Goal: Task Accomplishment & Management: Manage account settings

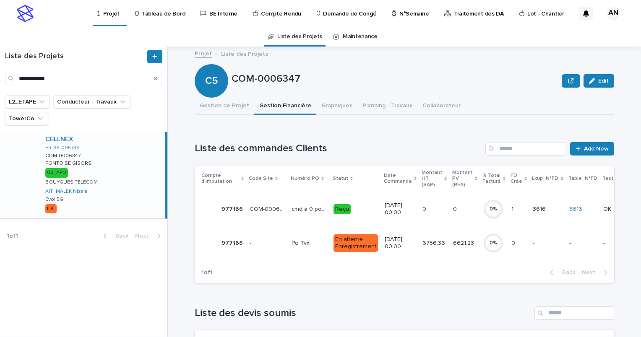
click at [153, 78] on div "Search" at bounding box center [155, 78] width 13 height 13
click at [156, 76] on icon "Search" at bounding box center [155, 78] width 3 height 5
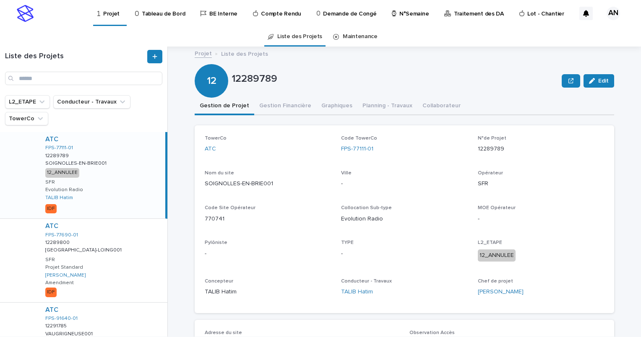
click at [406, 11] on p "N°Semaine" at bounding box center [414, 9] width 29 height 18
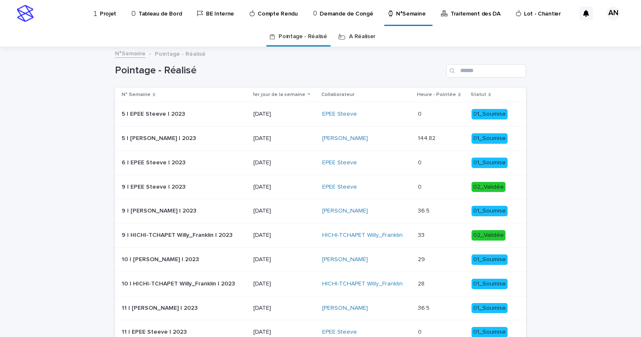
click at [366, 38] on link "A Réaliser" at bounding box center [362, 37] width 26 height 20
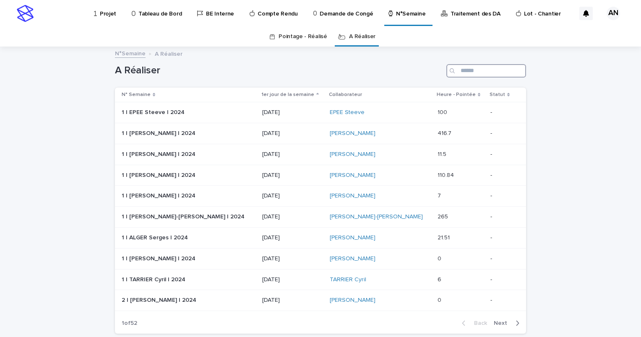
click at [460, 73] on input "Search" at bounding box center [487, 70] width 80 height 13
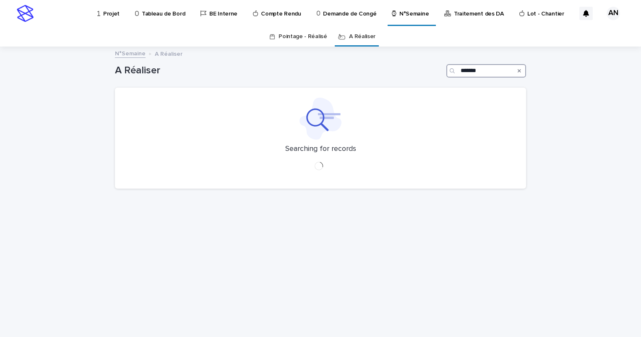
type input "*******"
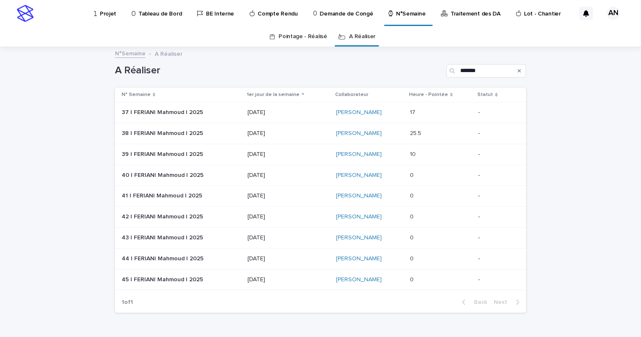
click at [298, 132] on p "[DATE]" at bounding box center [288, 133] width 81 height 7
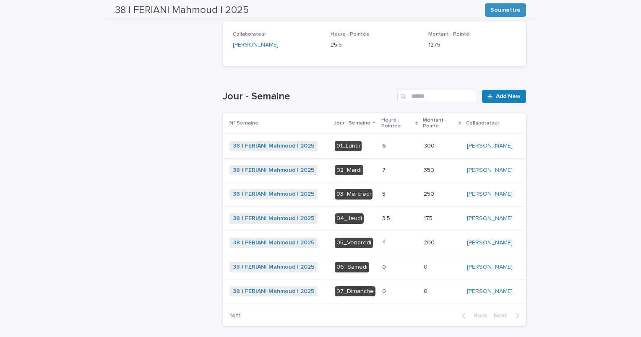
scroll to position [210, 0]
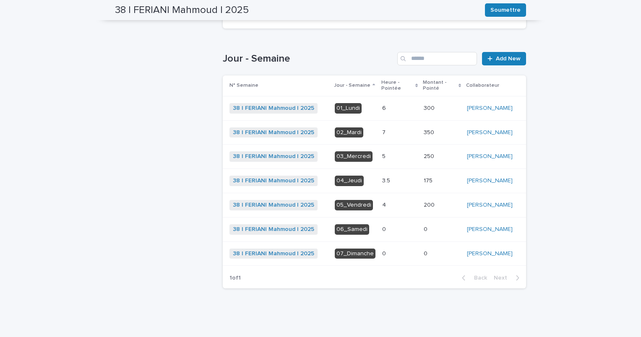
click at [400, 209] on p at bounding box center [399, 205] width 35 height 7
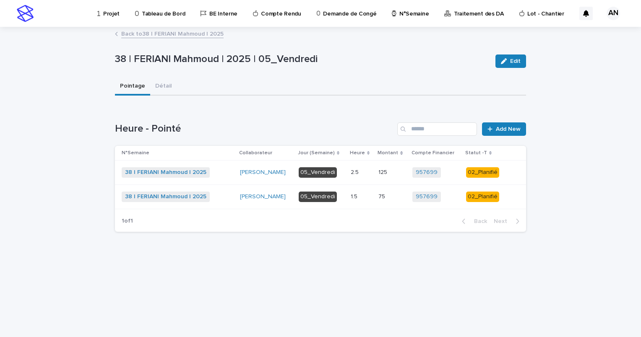
click at [230, 176] on div "38 | FERIANI Mahmoud | 2025 + 0" at bounding box center [178, 172] width 112 height 10
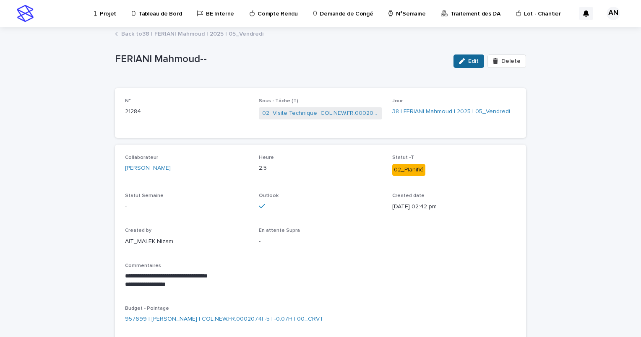
click at [467, 60] on div "button" at bounding box center [463, 61] width 9 height 6
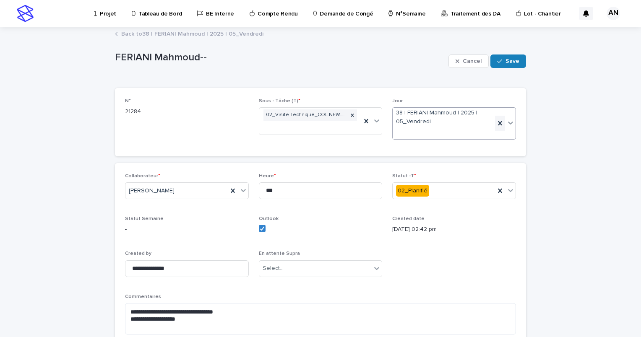
click at [497, 125] on icon at bounding box center [500, 123] width 8 height 8
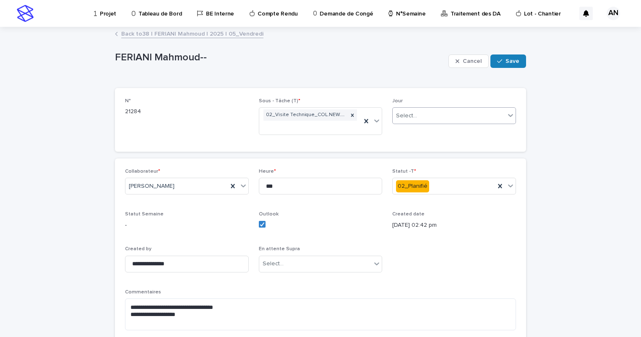
click at [492, 116] on div "Select..." at bounding box center [449, 116] width 112 height 14
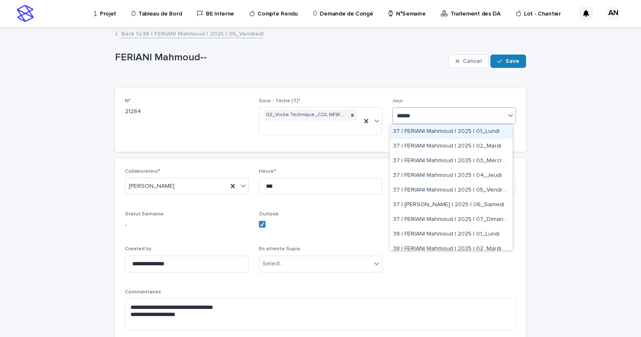
type input "*******"
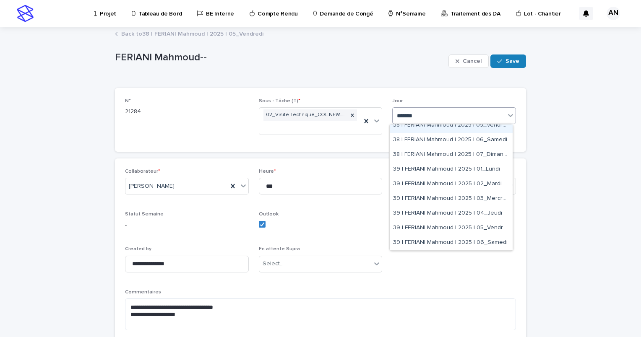
scroll to position [210, 0]
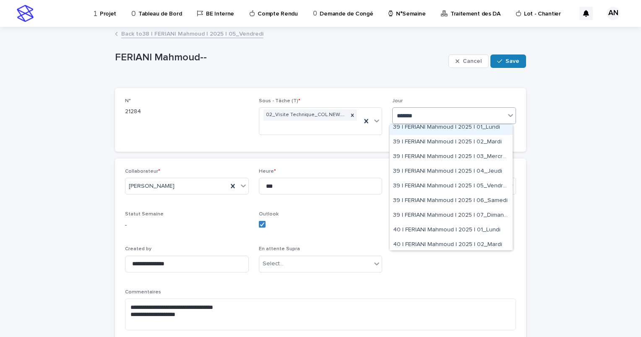
click at [450, 130] on div "39 | FERIANI Mahmoud | 2025 | 01_Lundi" at bounding box center [451, 127] width 123 height 15
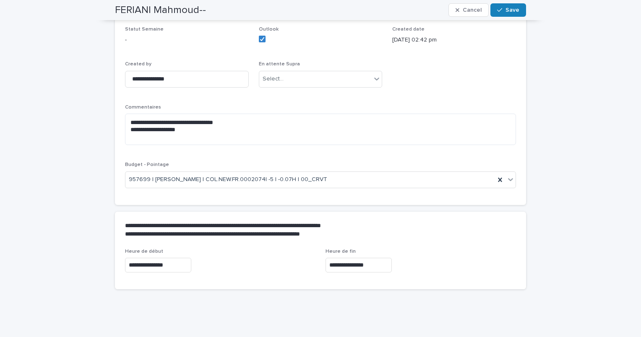
scroll to position [0, 0]
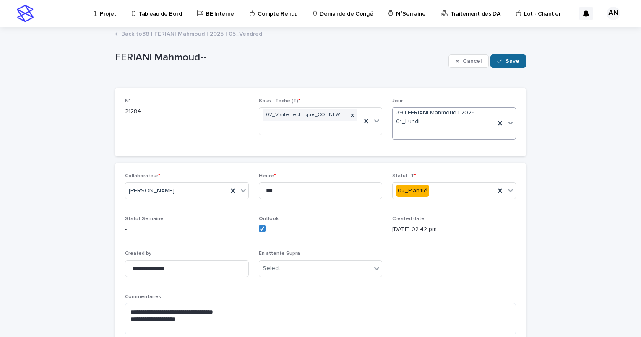
click at [506, 60] on span "Save" at bounding box center [513, 61] width 14 height 6
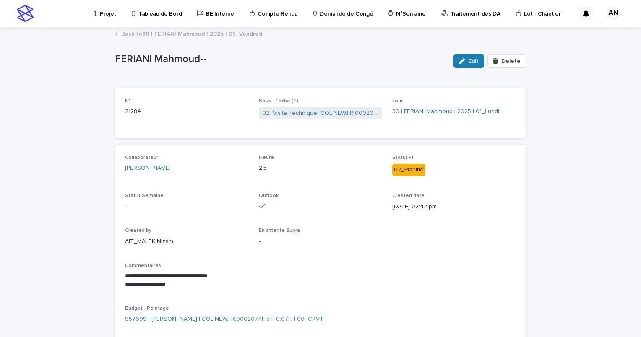
click at [236, 32] on link "Back to 38 | [PERSON_NAME] | 2025 | 05_Vendredi" at bounding box center [192, 34] width 142 height 10
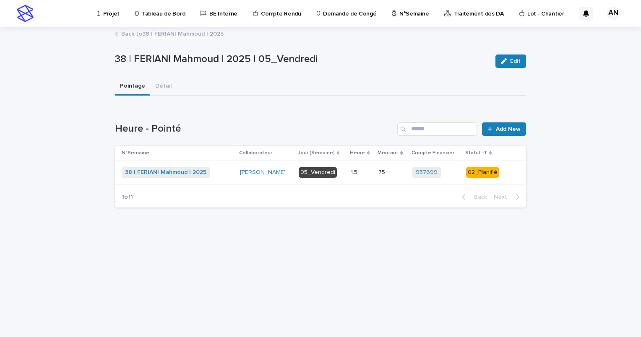
click at [228, 171] on div "38 | FERIANI Mahmoud | 2025 + 0" at bounding box center [178, 172] width 112 height 10
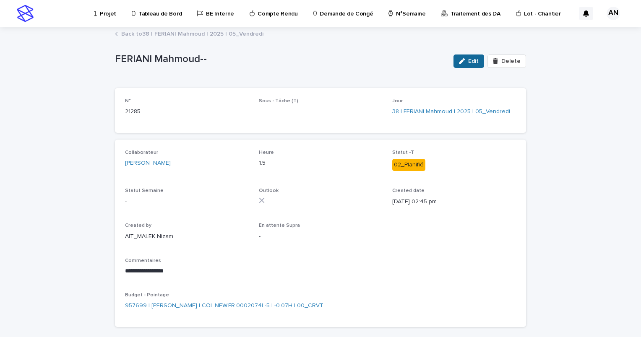
click at [468, 65] on button "Edit" at bounding box center [469, 61] width 31 height 13
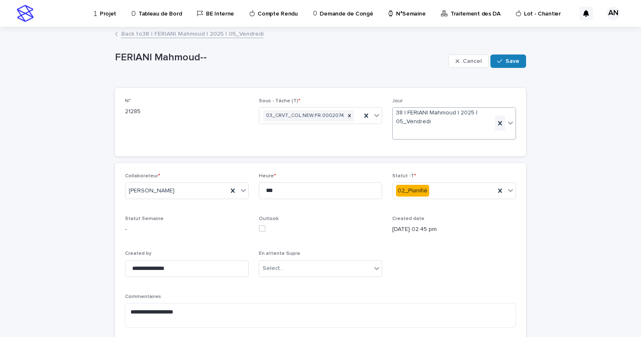
click at [496, 123] on icon at bounding box center [500, 123] width 8 height 8
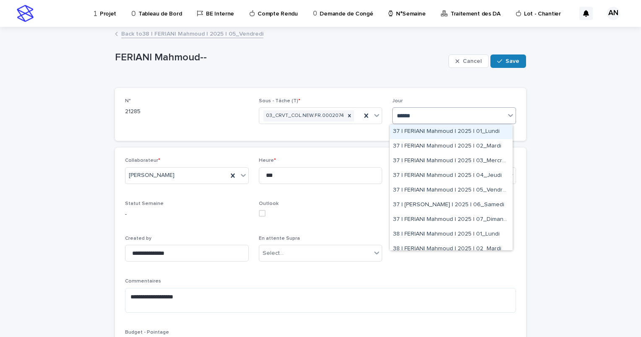
type input "*******"
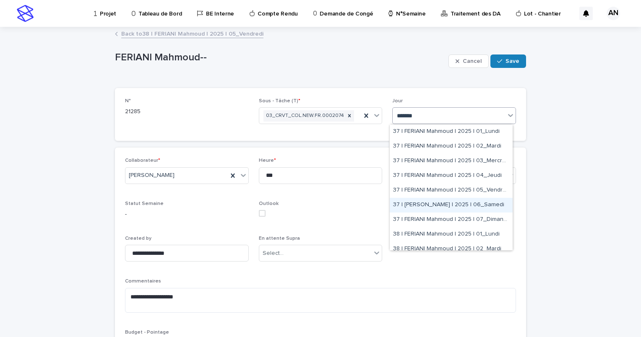
scroll to position [126, 0]
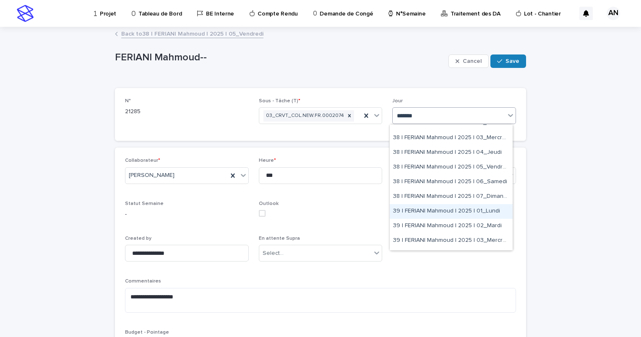
click at [443, 217] on div "39 | FERIANI Mahmoud | 2025 | 01_Lundi" at bounding box center [451, 211] width 123 height 15
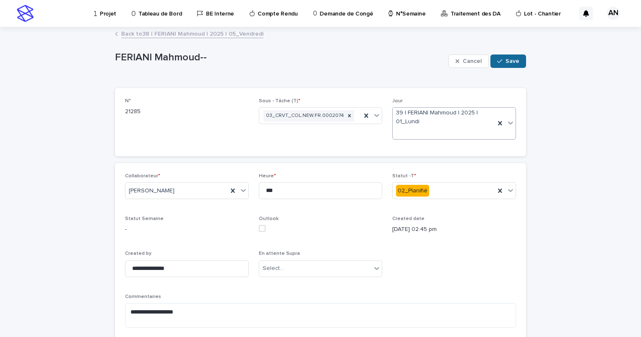
click at [510, 61] on span "Save" at bounding box center [513, 61] width 14 height 6
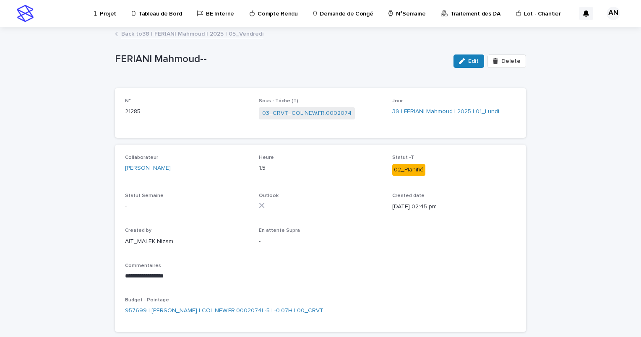
click at [205, 36] on link "Back to 38 | [PERSON_NAME] | 2025 | 05_Vendredi" at bounding box center [192, 34] width 142 height 10
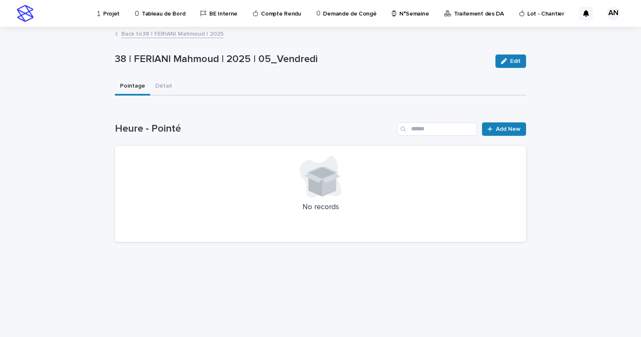
click at [191, 33] on link "Back to 38 | [PERSON_NAME] | 2025" at bounding box center [172, 34] width 102 height 10
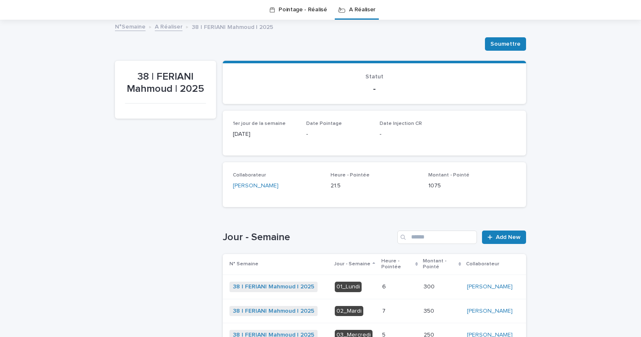
scroll to position [195, 0]
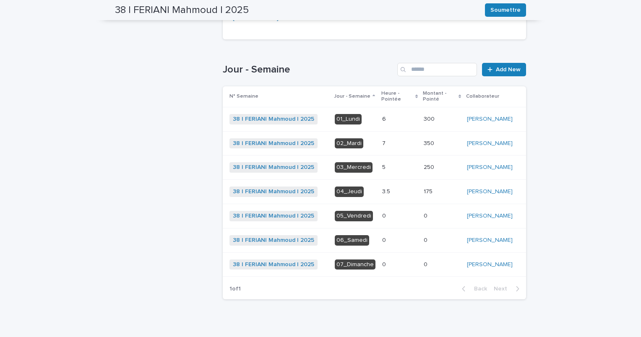
click at [385, 196] on p at bounding box center [399, 191] width 35 height 7
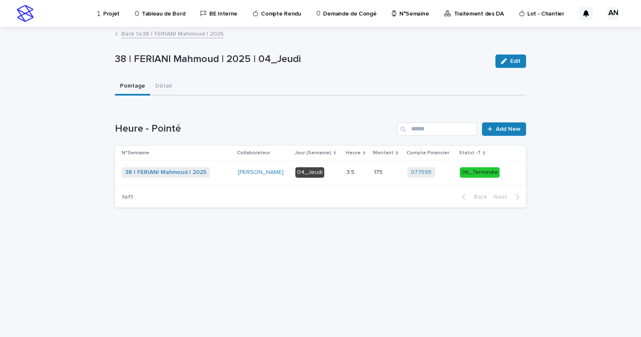
click at [225, 172] on div "38 | FERIANI Mahmoud | 2025 + 0" at bounding box center [177, 172] width 110 height 10
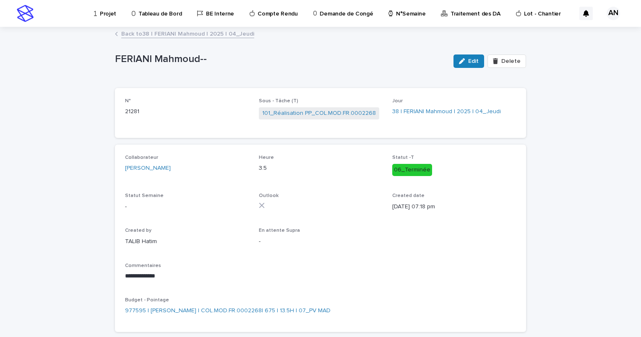
click at [183, 35] on link "Back to 38 | [PERSON_NAME] | 2025 | 04_Jeudi" at bounding box center [187, 34] width 133 height 10
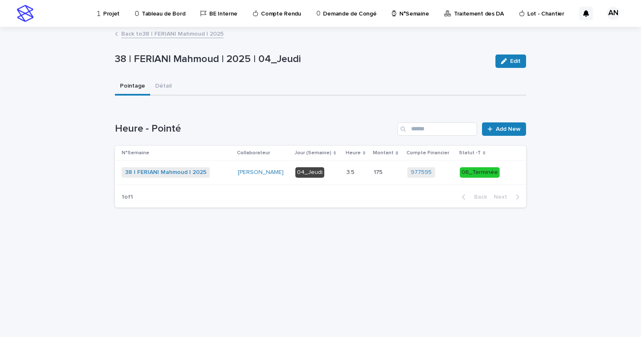
click at [195, 34] on link "Back to 38 | [PERSON_NAME] | 2025" at bounding box center [172, 34] width 102 height 10
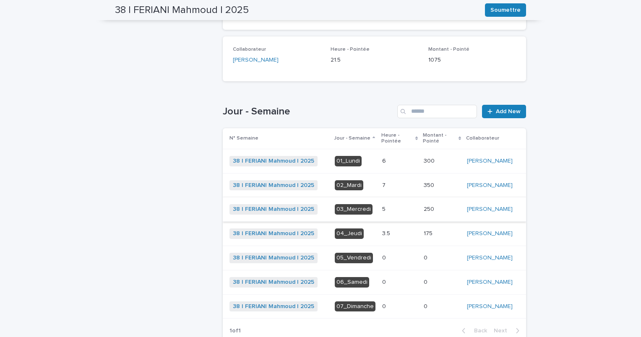
scroll to position [230, 0]
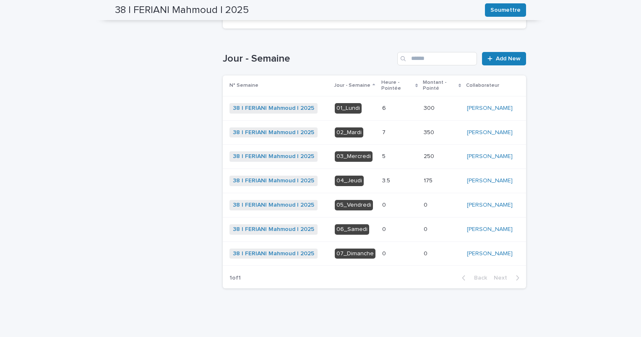
click at [384, 150] on div "5 5" at bounding box center [399, 157] width 35 height 14
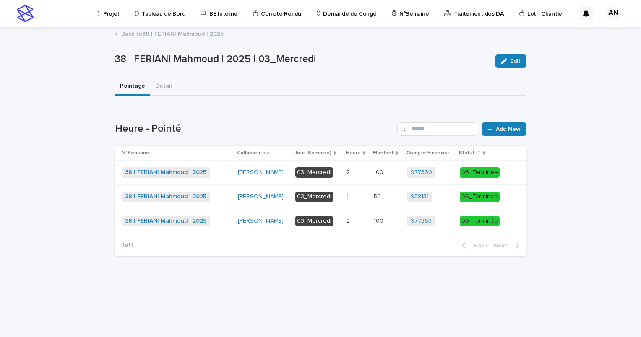
click at [207, 29] on link "Back to 38 | [PERSON_NAME] | 2025" at bounding box center [172, 34] width 102 height 10
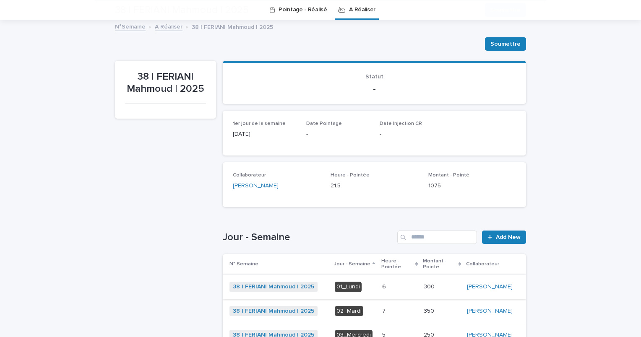
scroll to position [153, 0]
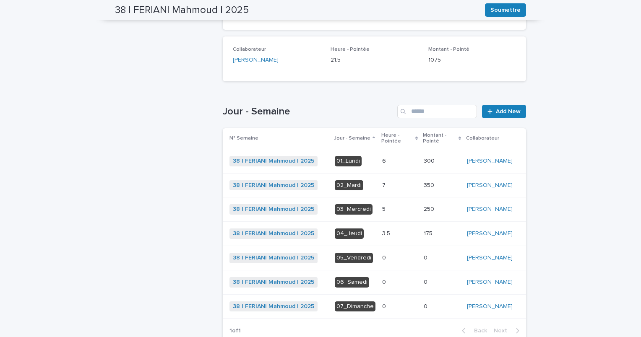
click at [364, 188] on p "02_Mardi" at bounding box center [355, 185] width 41 height 10
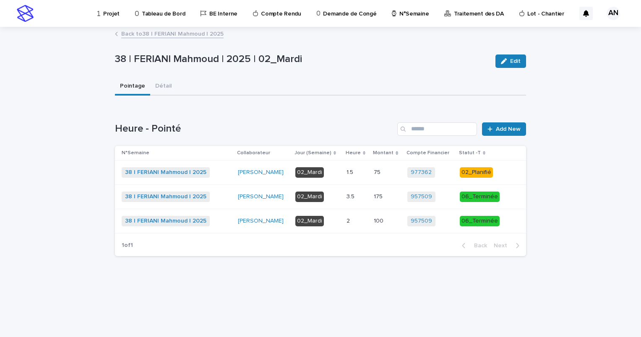
click at [339, 171] on p "02_Mardi" at bounding box center [318, 172] width 44 height 10
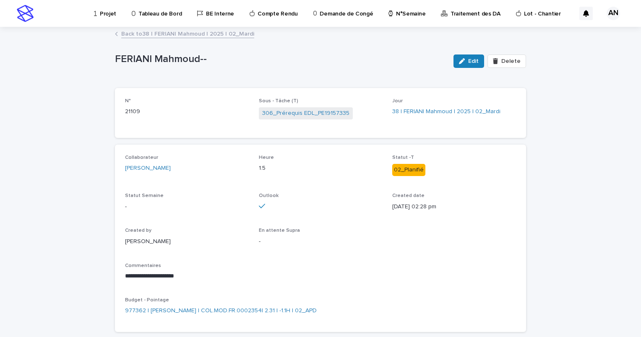
click at [201, 32] on link "Back to 38 | [PERSON_NAME] | 2025 | 02_Mardi" at bounding box center [187, 34] width 133 height 10
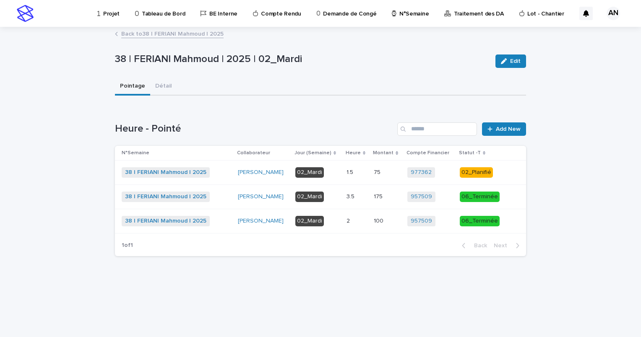
click at [222, 199] on div "38 | FERIANI Mahmoud | 2025 + 0" at bounding box center [177, 197] width 110 height 10
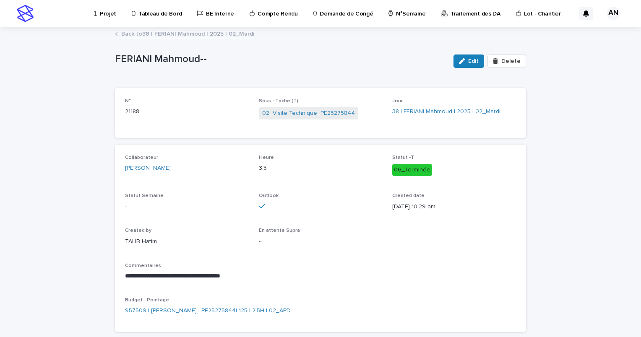
click at [195, 37] on link "Back to 38 | [PERSON_NAME] | 2025 | 02_Mardi" at bounding box center [187, 34] width 133 height 10
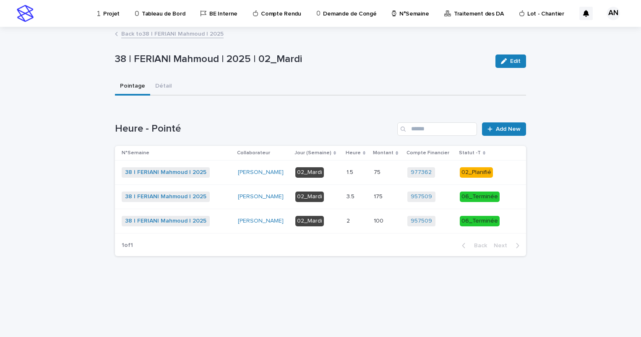
click at [223, 223] on div "38 | FERIANI Mahmoud | 2025 + 0" at bounding box center [177, 221] width 110 height 10
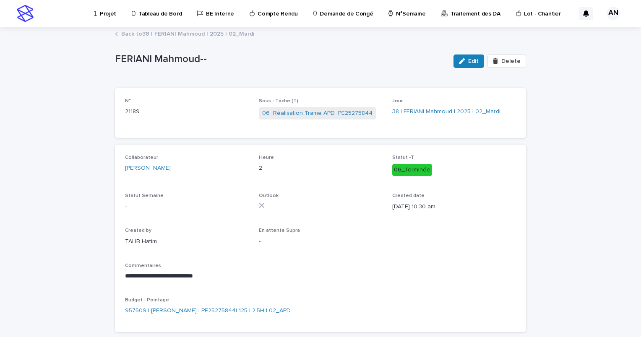
click at [181, 34] on link "Back to 38 | [PERSON_NAME] | 2025 | 02_Mardi" at bounding box center [187, 34] width 133 height 10
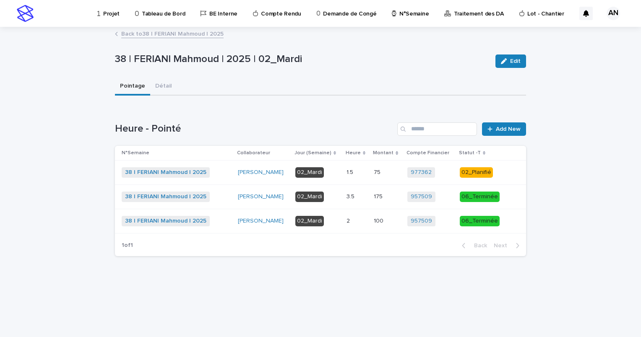
click at [180, 34] on link "Back to 38 | [PERSON_NAME] | 2025" at bounding box center [172, 34] width 102 height 10
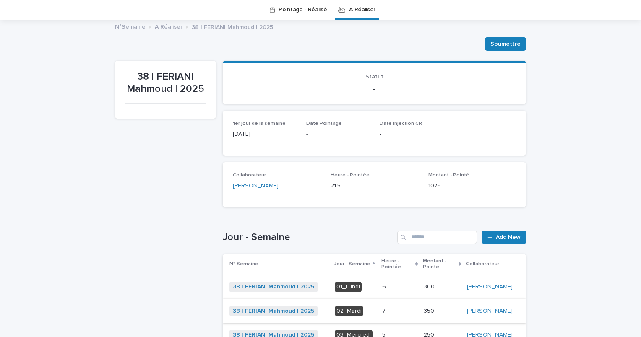
scroll to position [111, 0]
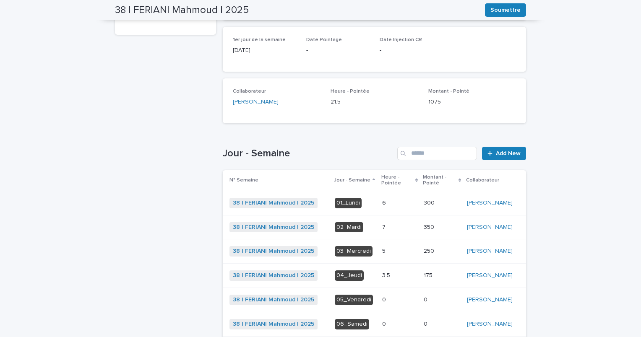
click at [382, 200] on div "6 6" at bounding box center [399, 203] width 35 height 14
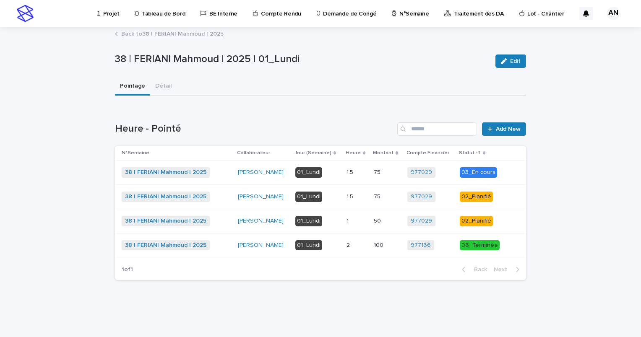
click at [222, 172] on div "38 | FERIANI Mahmoud | 2025 + 0" at bounding box center [177, 172] width 110 height 10
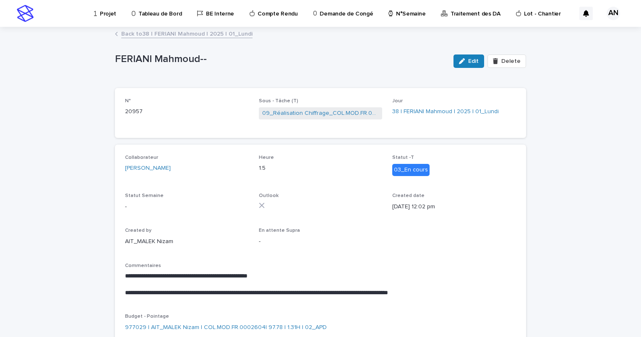
click at [204, 34] on link "Back to 38 | [PERSON_NAME] | 2025 | 01_Lundi" at bounding box center [186, 34] width 131 height 10
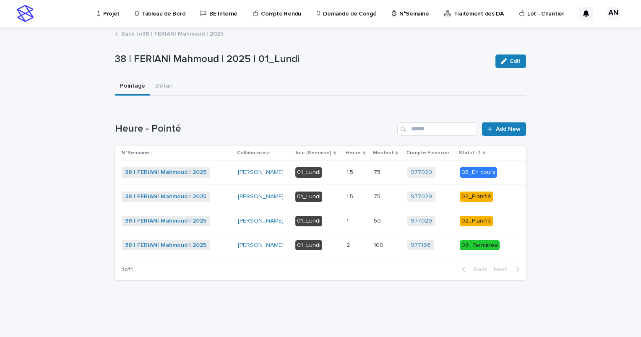
click at [337, 197] on p "01_Lundi" at bounding box center [318, 197] width 44 height 10
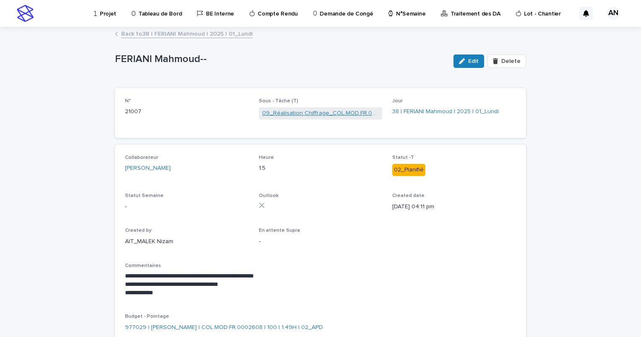
click at [326, 116] on link "09_Réalisation Chiffrage_COL.MOD.FR.0002608" at bounding box center [320, 113] width 117 height 9
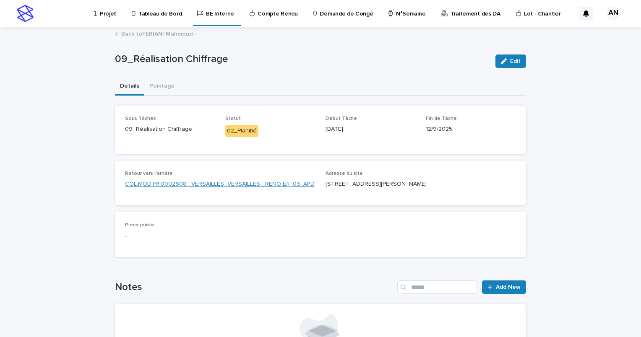
click at [273, 186] on link "COL.MOD.FR.0002608 _VERSAILLES_VERSAILLES _RENO E//_03_APD" at bounding box center [220, 184] width 190 height 9
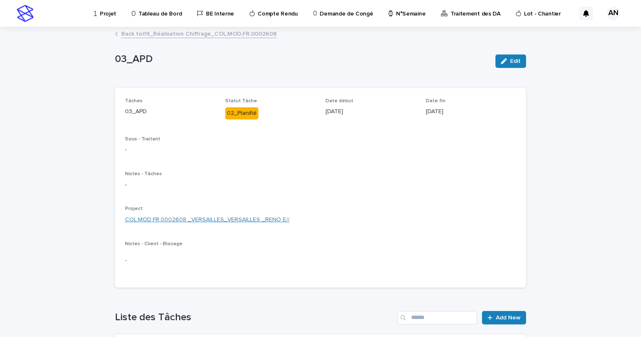
click at [229, 217] on link "COL.MOD.FR.0002608 _VERSAILLES_VERSAILLES _RENO E//" at bounding box center [207, 220] width 165 height 9
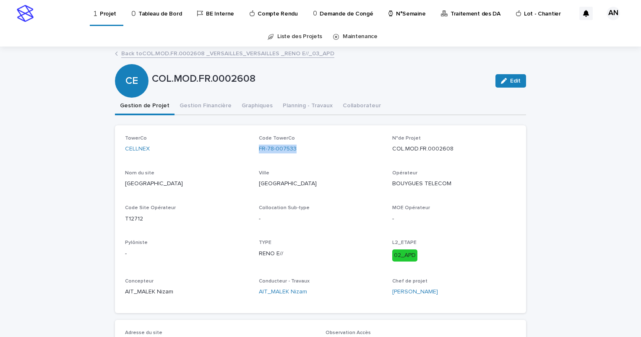
drag, startPoint x: 299, startPoint y: 151, endPoint x: 253, endPoint y: 164, distance: 47.9
click at [253, 164] on div "TowerCo CELLNEX Code TowerCo FR-78-007533 N°de Projet COL.MOD.FR.0002608 Nom du…" at bounding box center [320, 220] width 391 height 168
copy link "FR-78-007533"
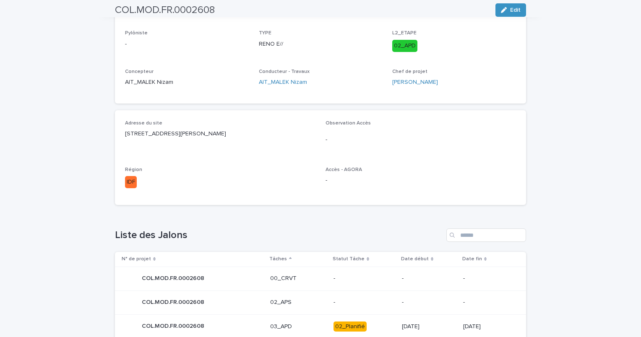
scroll to position [420, 0]
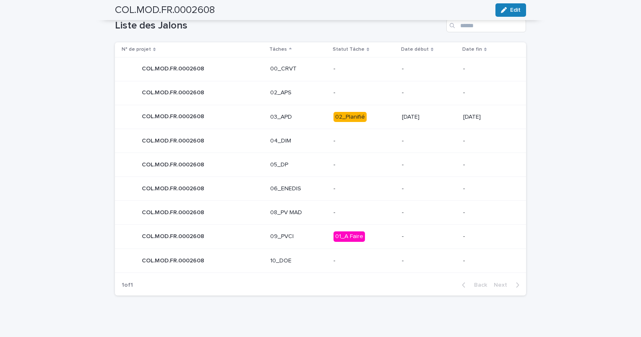
click at [306, 118] on p "03_APD" at bounding box center [298, 117] width 57 height 7
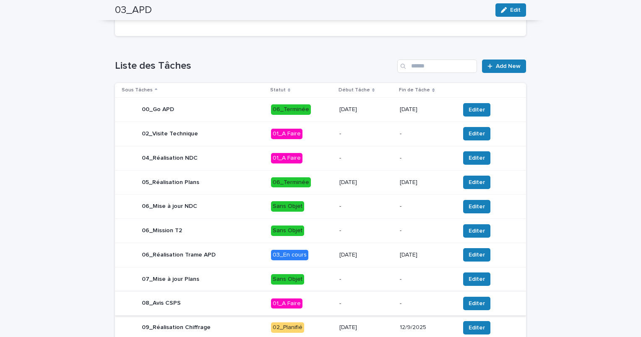
scroll to position [325, 0]
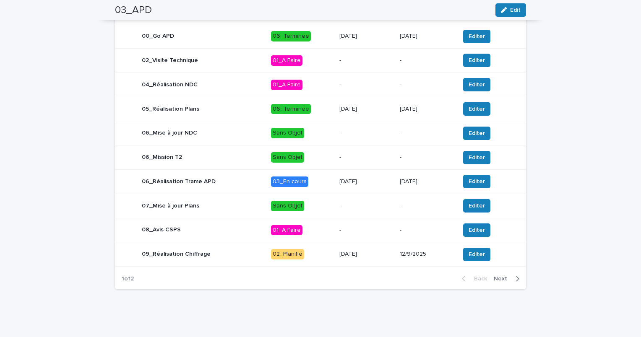
click at [250, 185] on div "06_Réalisation Trame APD" at bounding box center [193, 181] width 143 height 17
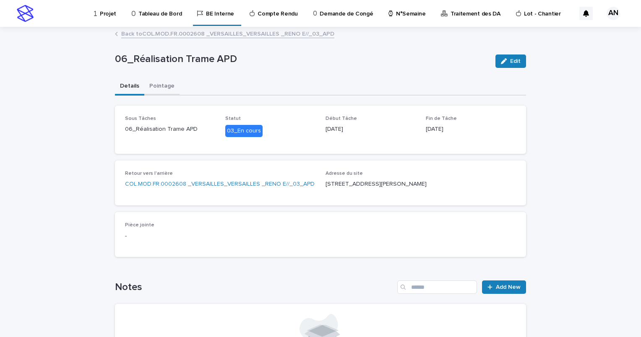
click at [155, 89] on button "Pointage" at bounding box center [161, 87] width 35 height 18
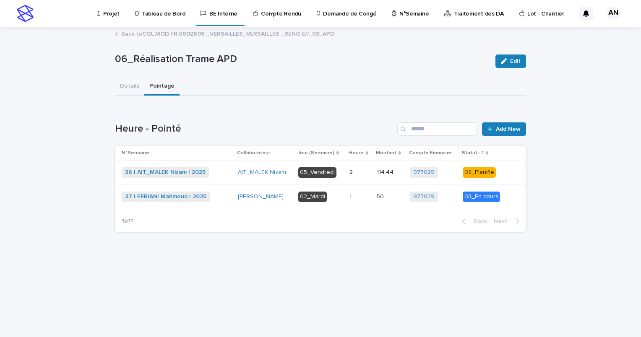
click at [358, 176] on div "2 2" at bounding box center [360, 173] width 21 height 14
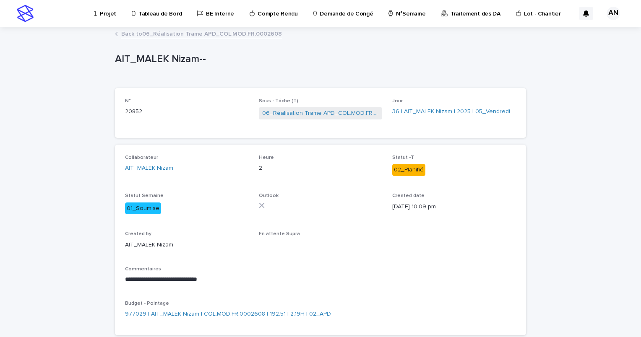
click at [151, 34] on link "Back to 06_Réalisation [PERSON_NAME] APD_COL.MOD.FR.0002608" at bounding box center [201, 34] width 161 height 10
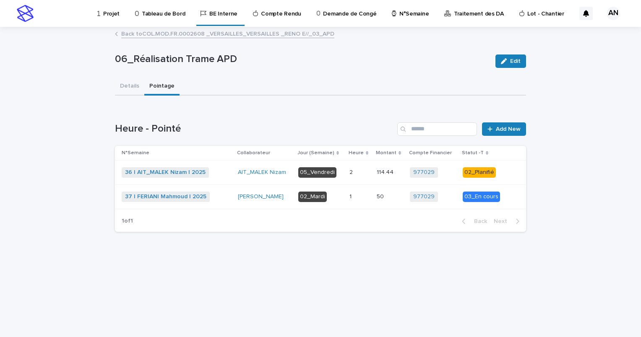
click at [221, 198] on div "37 | [PERSON_NAME] | 2025 + 0" at bounding box center [177, 197] width 110 height 10
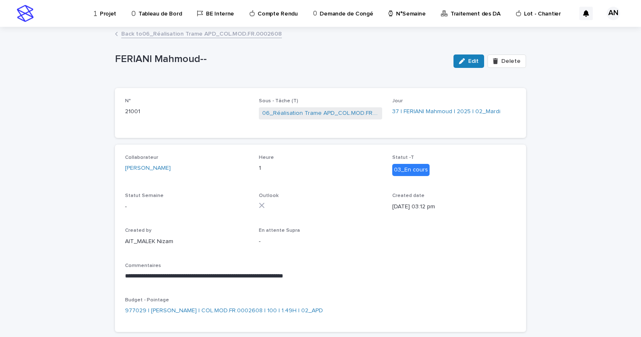
click at [204, 35] on link "Back to 06_Réalisation [PERSON_NAME] APD_COL.MOD.FR.0002608" at bounding box center [201, 34] width 161 height 10
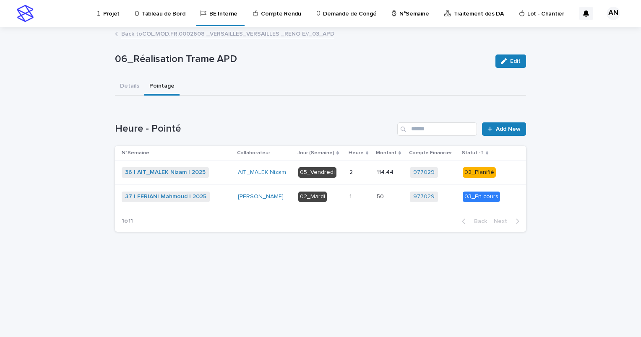
click at [226, 200] on div "37 | [PERSON_NAME] | 2025 + 0" at bounding box center [177, 197] width 110 height 10
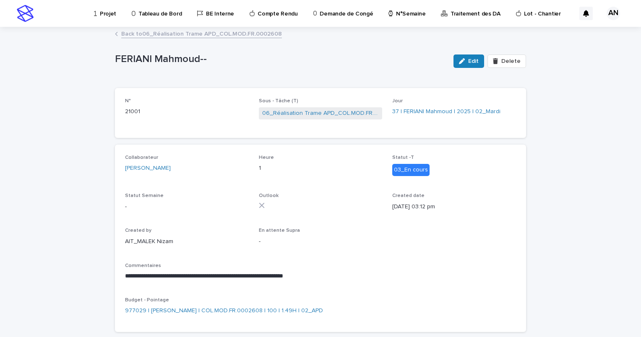
click at [228, 32] on link "Back to 06_Réalisation [PERSON_NAME] APD_COL.MOD.FR.0002608" at bounding box center [201, 34] width 161 height 10
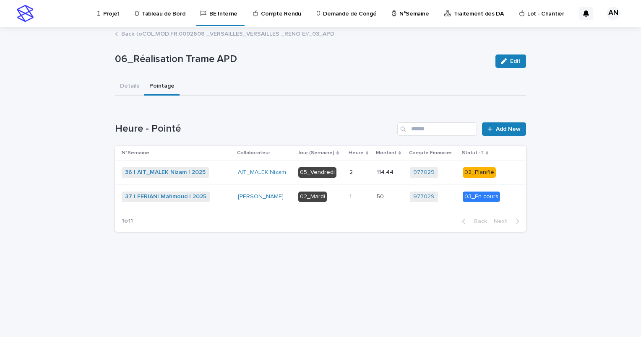
click at [228, 34] on link "Back to COL.MOD.FR.0002608 _VERSAILLES_VERSAILLES _RENO E//_03_APD" at bounding box center [227, 34] width 213 height 10
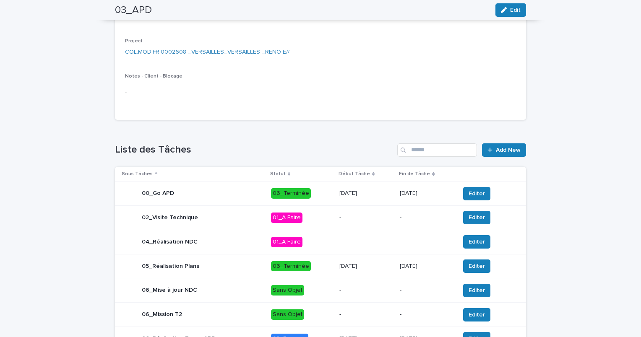
scroll to position [325, 0]
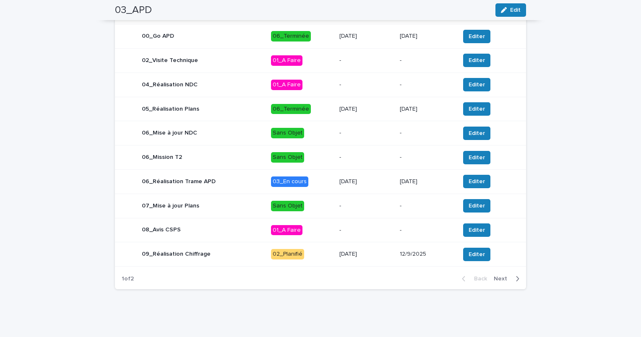
click at [239, 252] on div "09_Réalisation Chiffrage" at bounding box center [193, 254] width 143 height 17
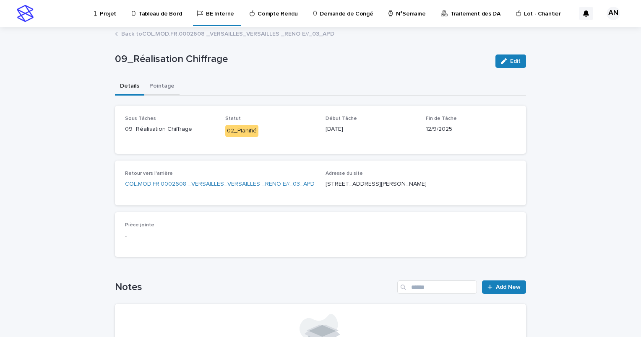
click at [160, 81] on button "Pointage" at bounding box center [161, 87] width 35 height 18
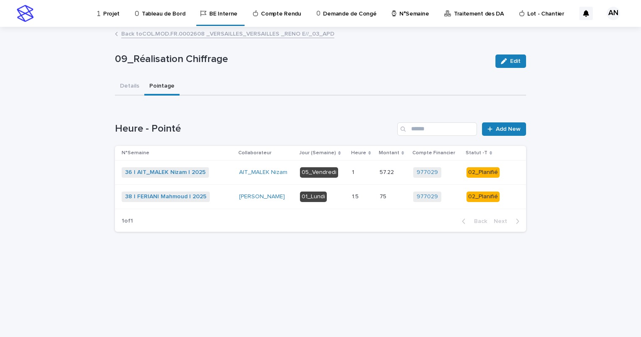
click at [225, 173] on div "36 | AIT_MALEK Nizam | 2025 + 0" at bounding box center [177, 172] width 111 height 10
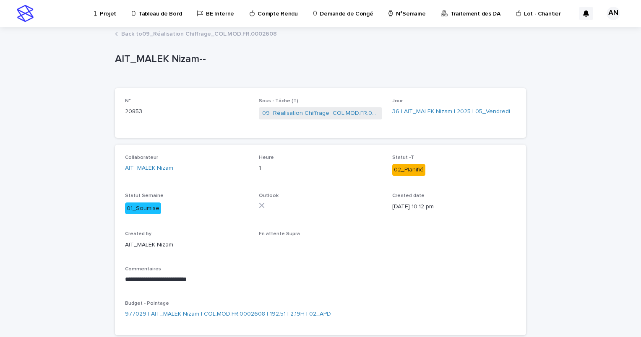
click at [187, 35] on link "Back to 09_Réalisation Chiffrage_COL.MOD.FR.0002608" at bounding box center [199, 34] width 156 height 10
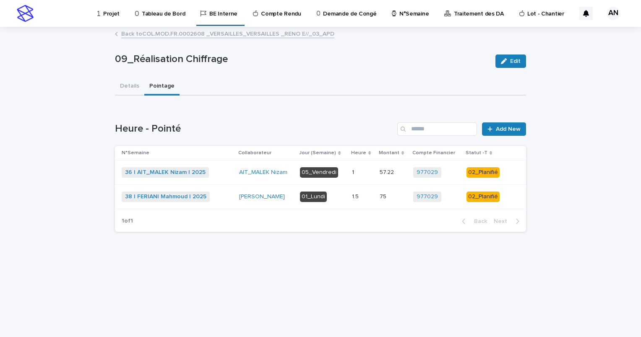
click at [222, 199] on div "38 | FERIANI Mahmoud | 2025 + 0" at bounding box center [177, 197] width 111 height 10
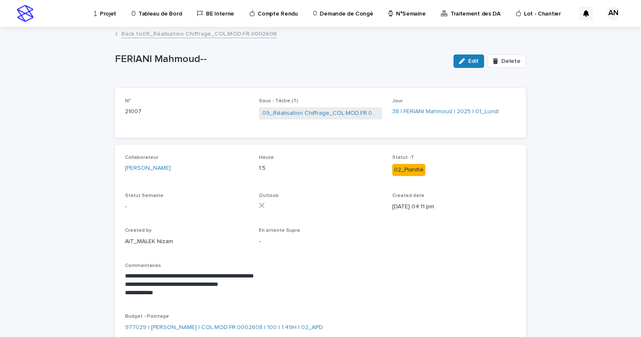
scroll to position [42, 0]
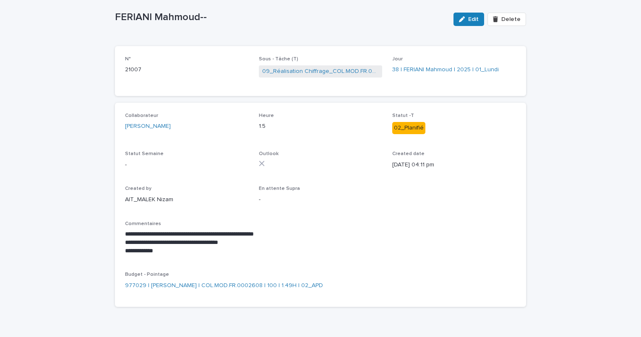
click at [463, 22] on button "Edit" at bounding box center [469, 19] width 31 height 13
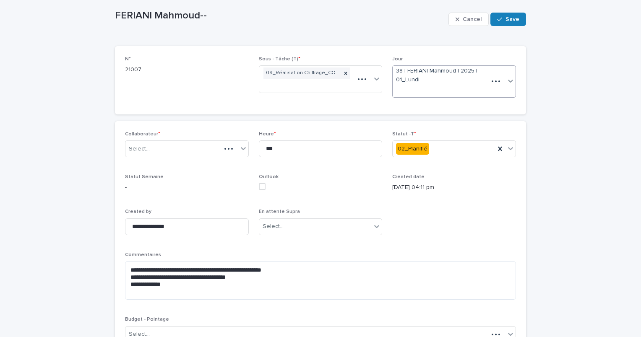
scroll to position [58, 0]
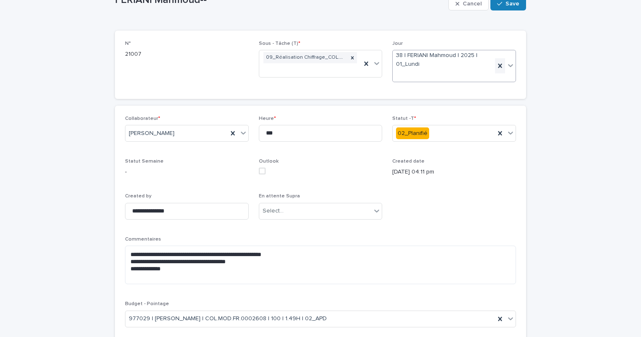
click at [499, 65] on icon at bounding box center [500, 66] width 8 height 8
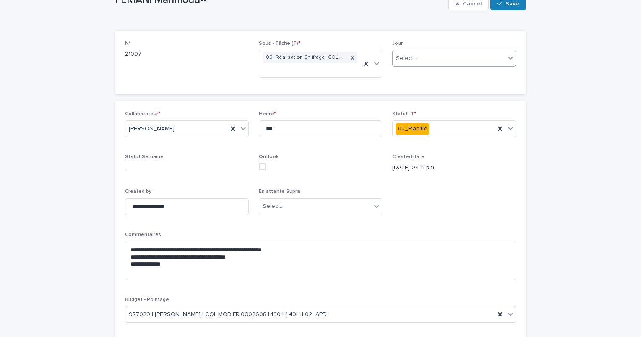
scroll to position [55, 0]
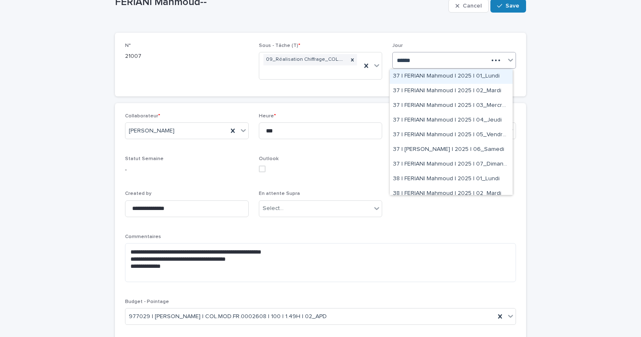
type input "*******"
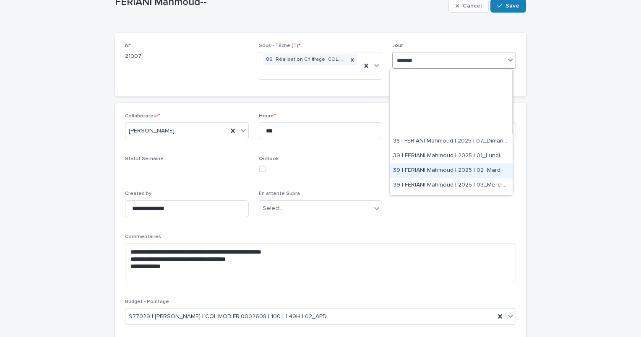
scroll to position [210, 0]
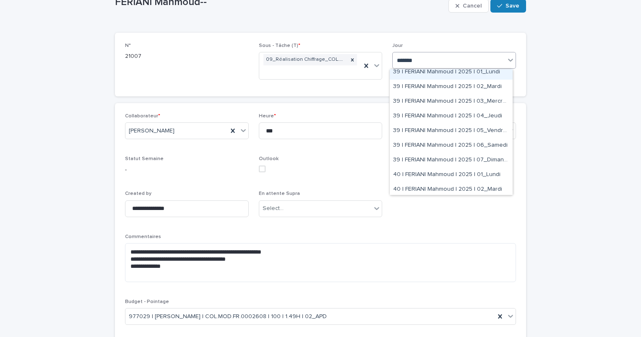
click at [425, 78] on div "39 | FERIANI Mahmoud | 2025 | 01_Lundi" at bounding box center [451, 72] width 123 height 15
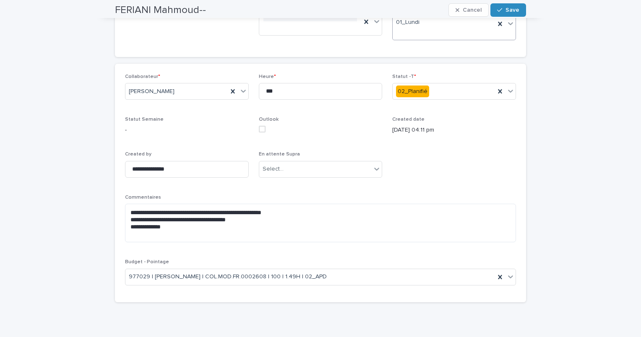
scroll to position [58, 0]
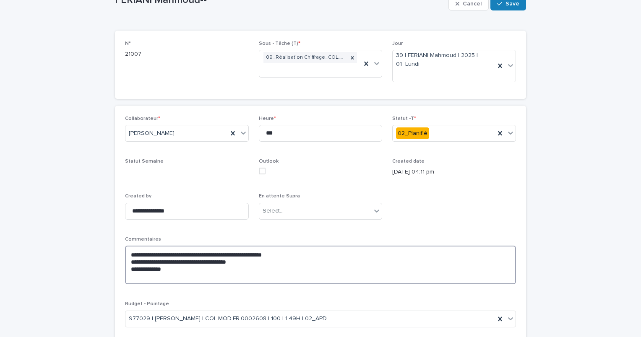
click at [175, 269] on textarea "**********" at bounding box center [320, 265] width 391 height 39
paste textarea "**********"
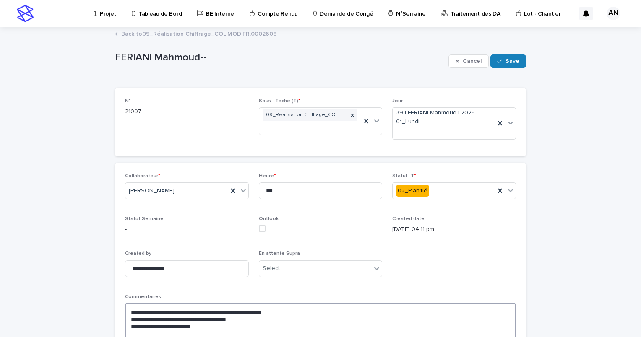
type textarea "**********"
click at [517, 61] on button "Save" at bounding box center [509, 61] width 36 height 13
